Goal: Task Accomplishment & Management: Manage account settings

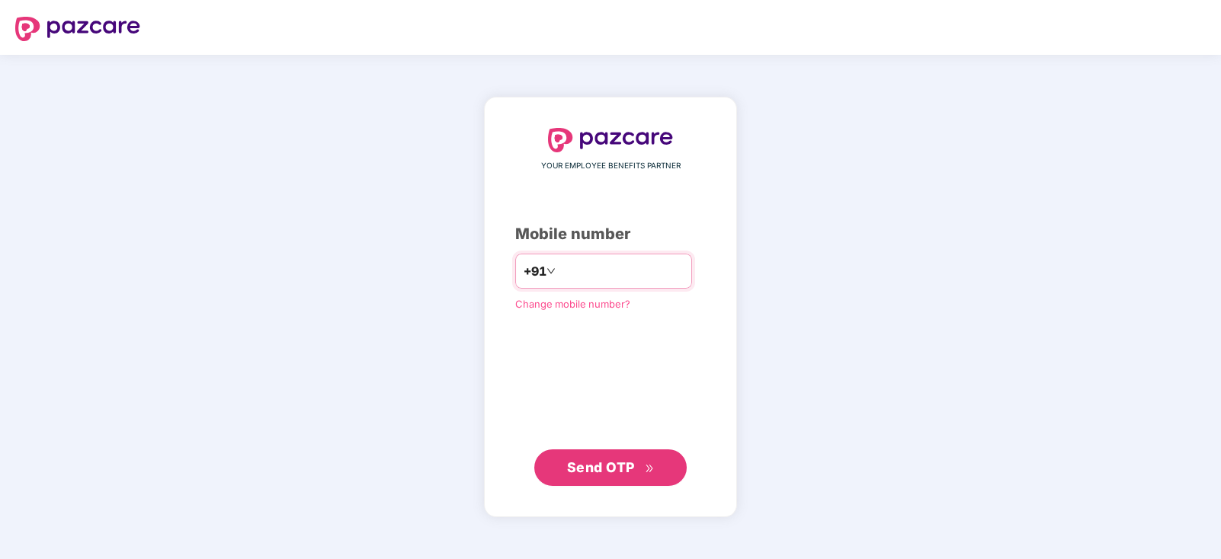
click at [684, 268] on input "number" at bounding box center [621, 271] width 125 height 24
type input "**********"
click at [618, 460] on span "Send OTP" at bounding box center [601, 468] width 68 height 16
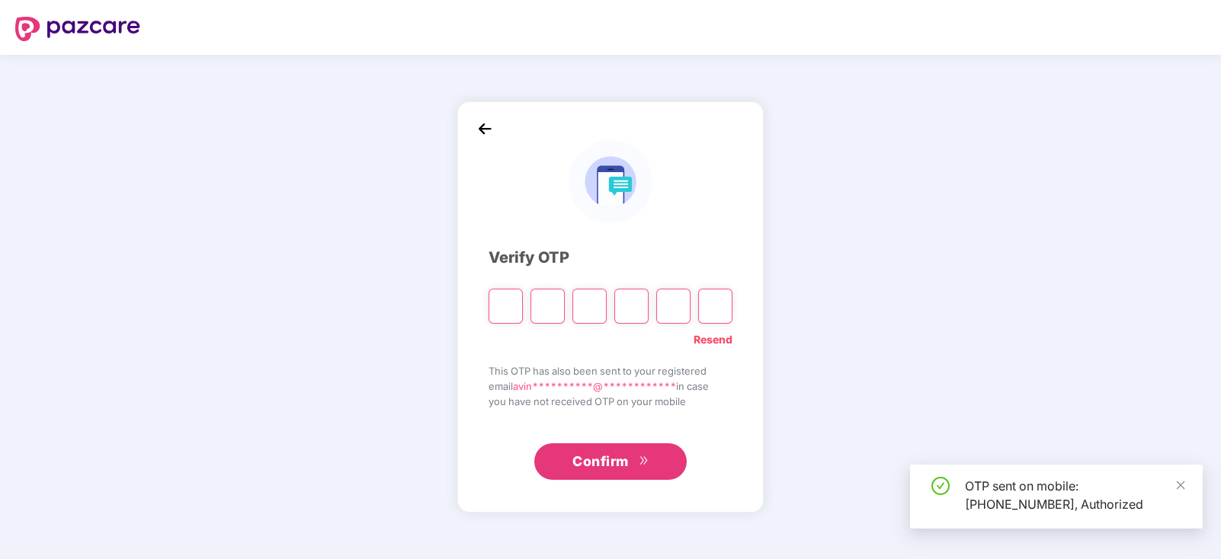
click at [505, 301] on input "Please enter verification code. Digit 1" at bounding box center [506, 306] width 34 height 35
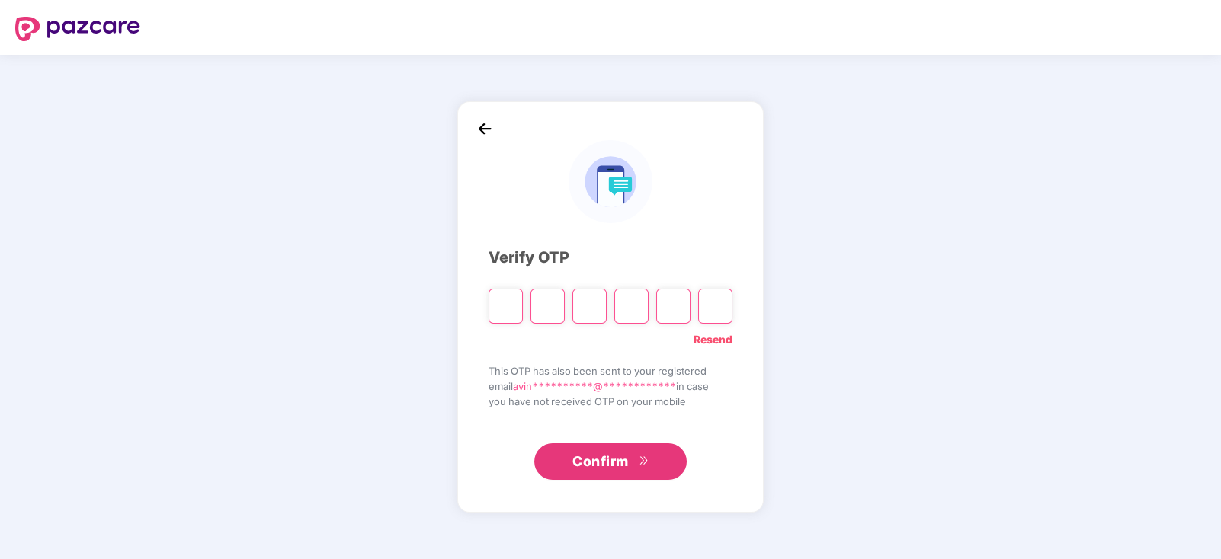
type input "*"
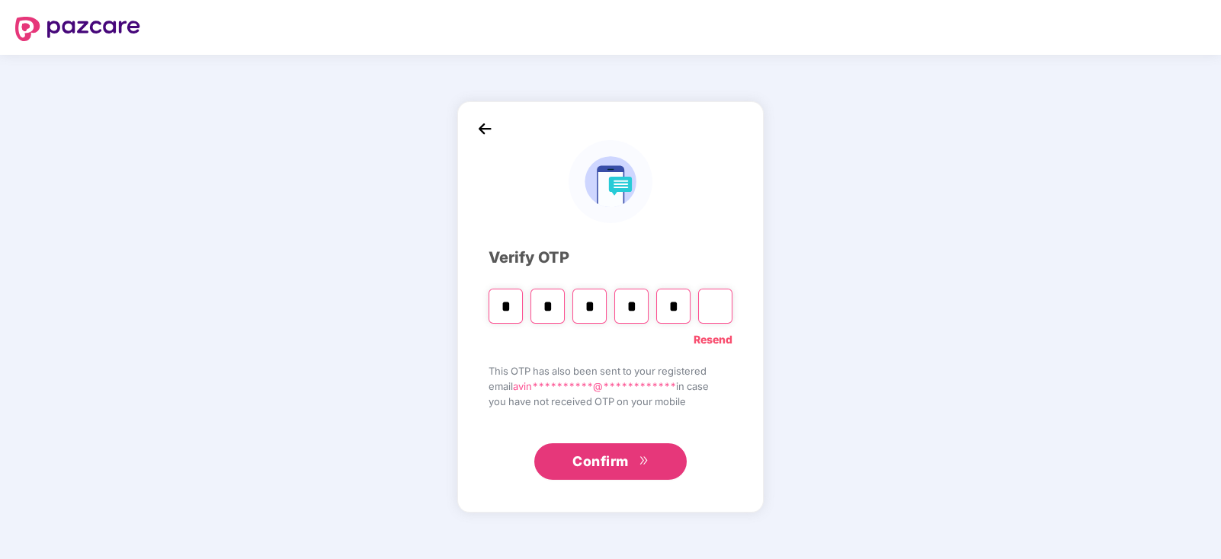
type input "*"
